Goal: Entertainment & Leisure: Consume media (video, audio)

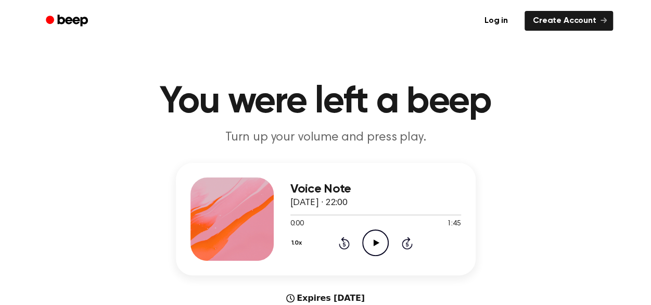
click at [376, 243] on icon at bounding box center [377, 242] width 6 height 7
click at [371, 235] on icon "Pause Audio" at bounding box center [375, 242] width 27 height 27
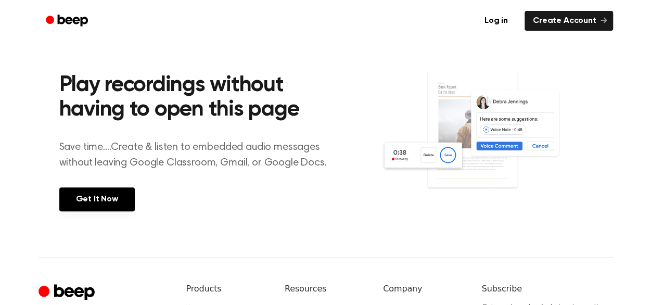
scroll to position [260, 0]
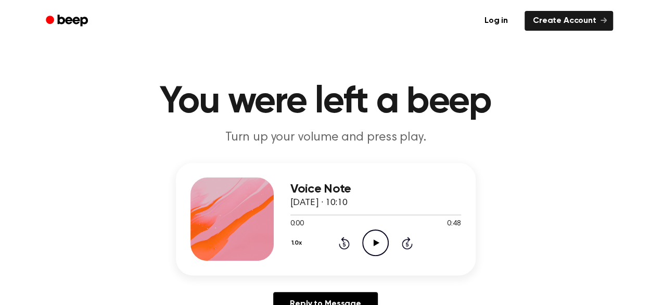
click at [374, 244] on icon at bounding box center [377, 242] width 6 height 7
click at [327, 215] on div at bounding box center [375, 214] width 171 height 1
click at [366, 214] on div at bounding box center [375, 214] width 171 height 1
click at [407, 213] on div at bounding box center [375, 214] width 171 height 8
click at [379, 239] on icon "Play Audio" at bounding box center [375, 242] width 27 height 27
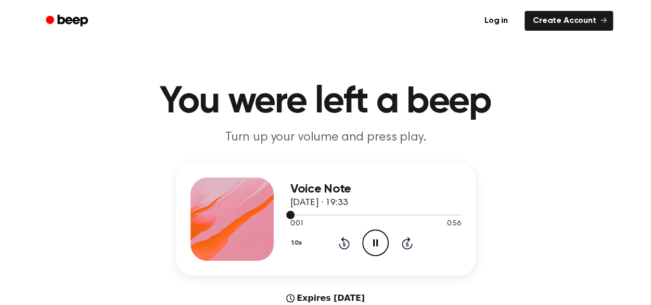
click at [316, 214] on div at bounding box center [375, 214] width 171 height 1
click at [377, 246] on icon "Play Audio" at bounding box center [376, 242] width 27 height 27
click at [318, 214] on div at bounding box center [376, 214] width 171 height 1
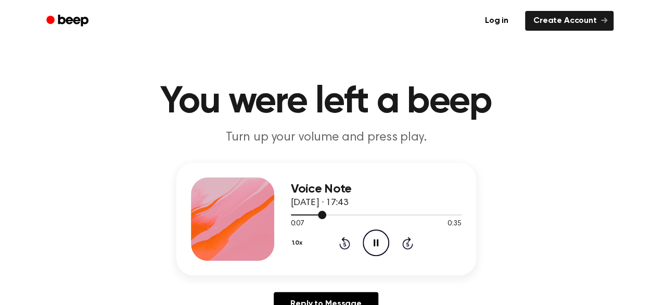
click at [346, 216] on div at bounding box center [376, 214] width 171 height 8
click at [381, 240] on icon "Play Audio" at bounding box center [376, 242] width 27 height 27
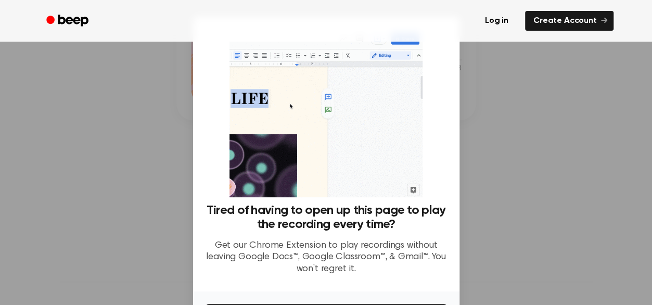
scroll to position [52, 0]
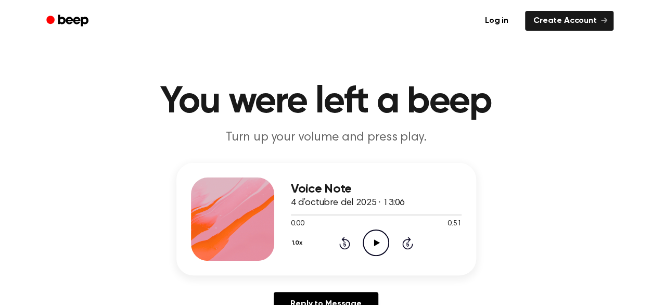
click at [378, 243] on icon at bounding box center [377, 242] width 6 height 7
click at [312, 214] on div at bounding box center [376, 214] width 171 height 8
click at [342, 215] on div at bounding box center [376, 214] width 171 height 1
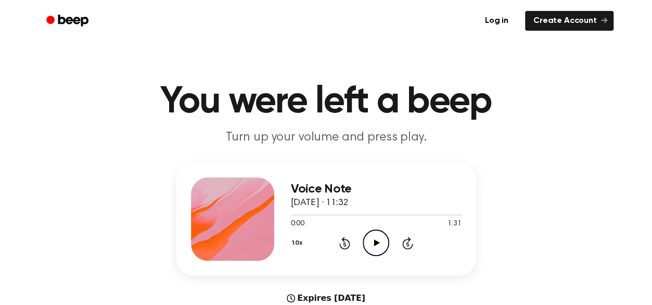
click at [378, 242] on icon at bounding box center [377, 242] width 6 height 7
click at [380, 243] on icon "Play Audio" at bounding box center [376, 242] width 27 height 27
click at [332, 211] on div at bounding box center [376, 214] width 171 height 8
click at [383, 236] on icon "Play Audio" at bounding box center [376, 242] width 27 height 27
click at [330, 212] on div at bounding box center [376, 214] width 171 height 8
